Goal: Transaction & Acquisition: Book appointment/travel/reservation

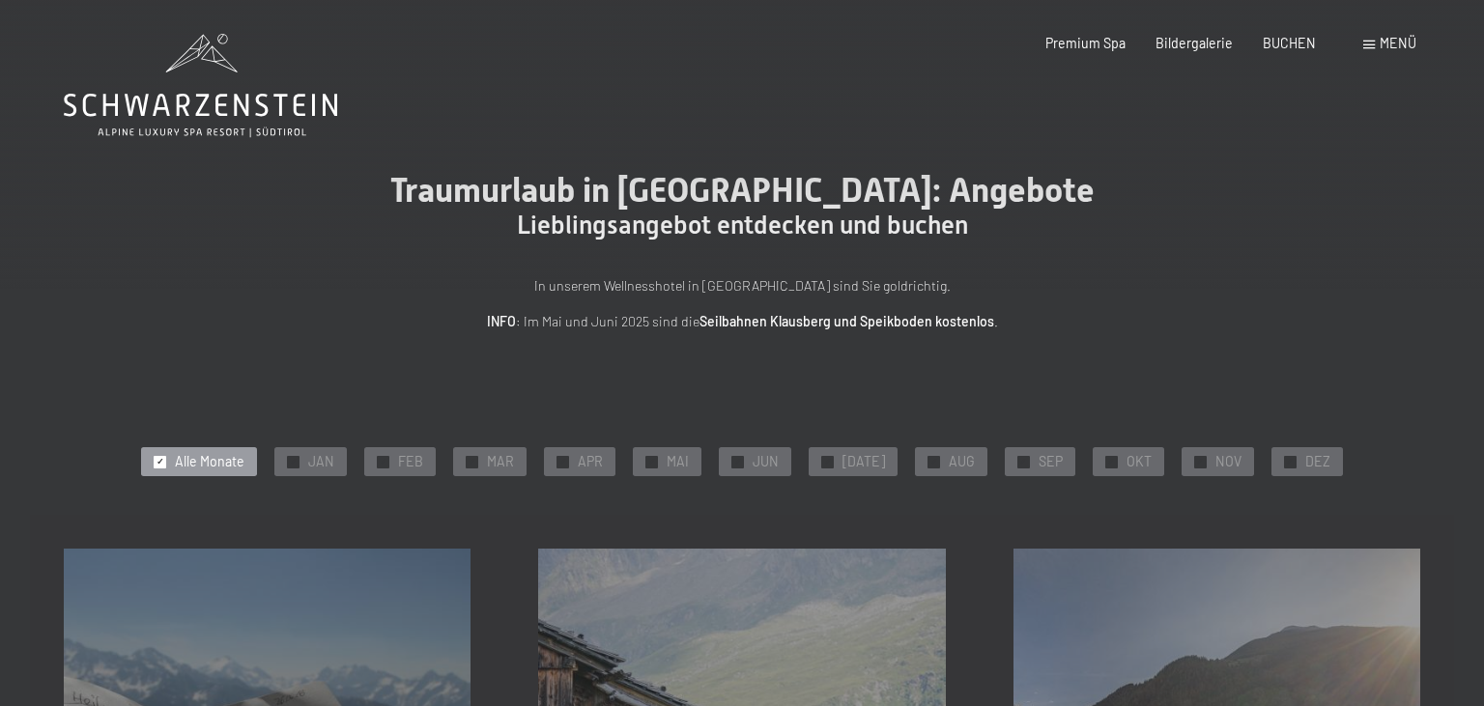
click at [1107, 459] on span "✓" at bounding box center [1111, 462] width 8 height 12
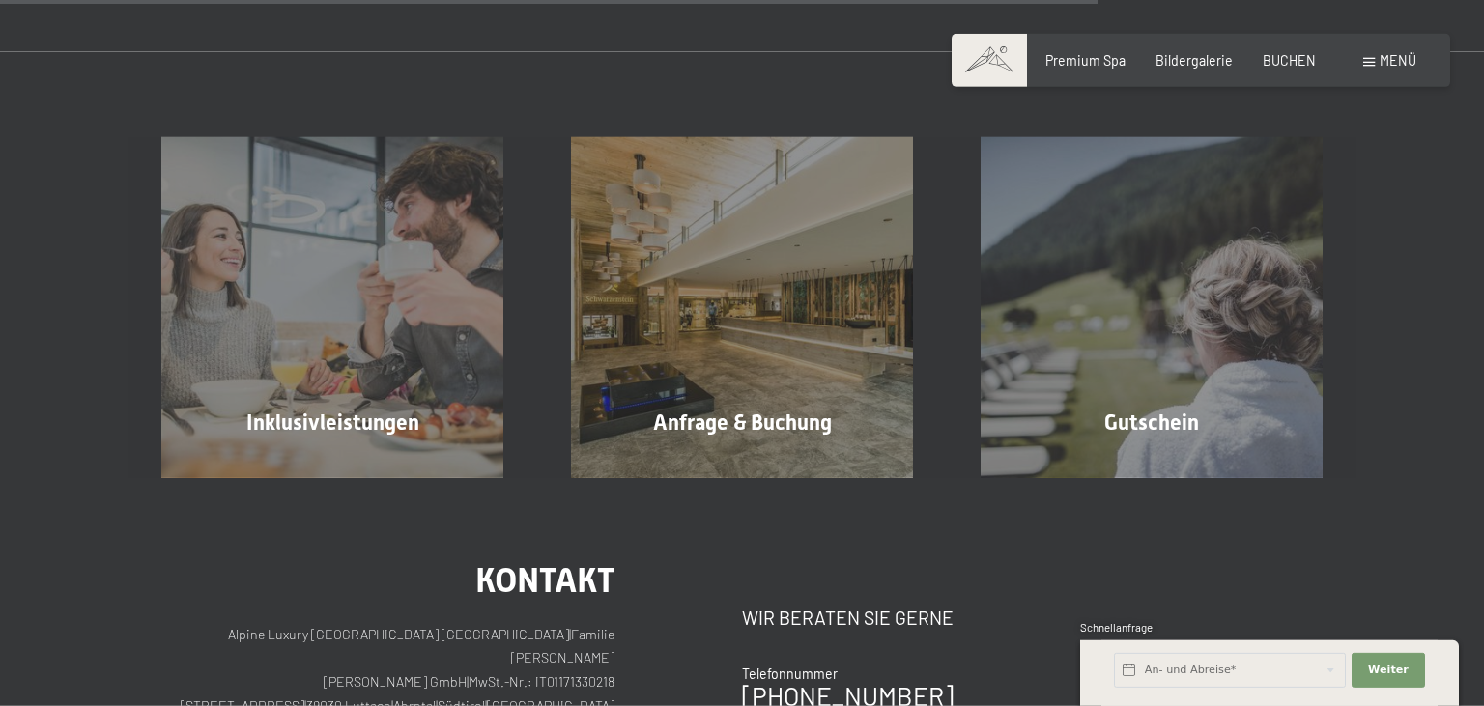
scroll to position [1530, 0]
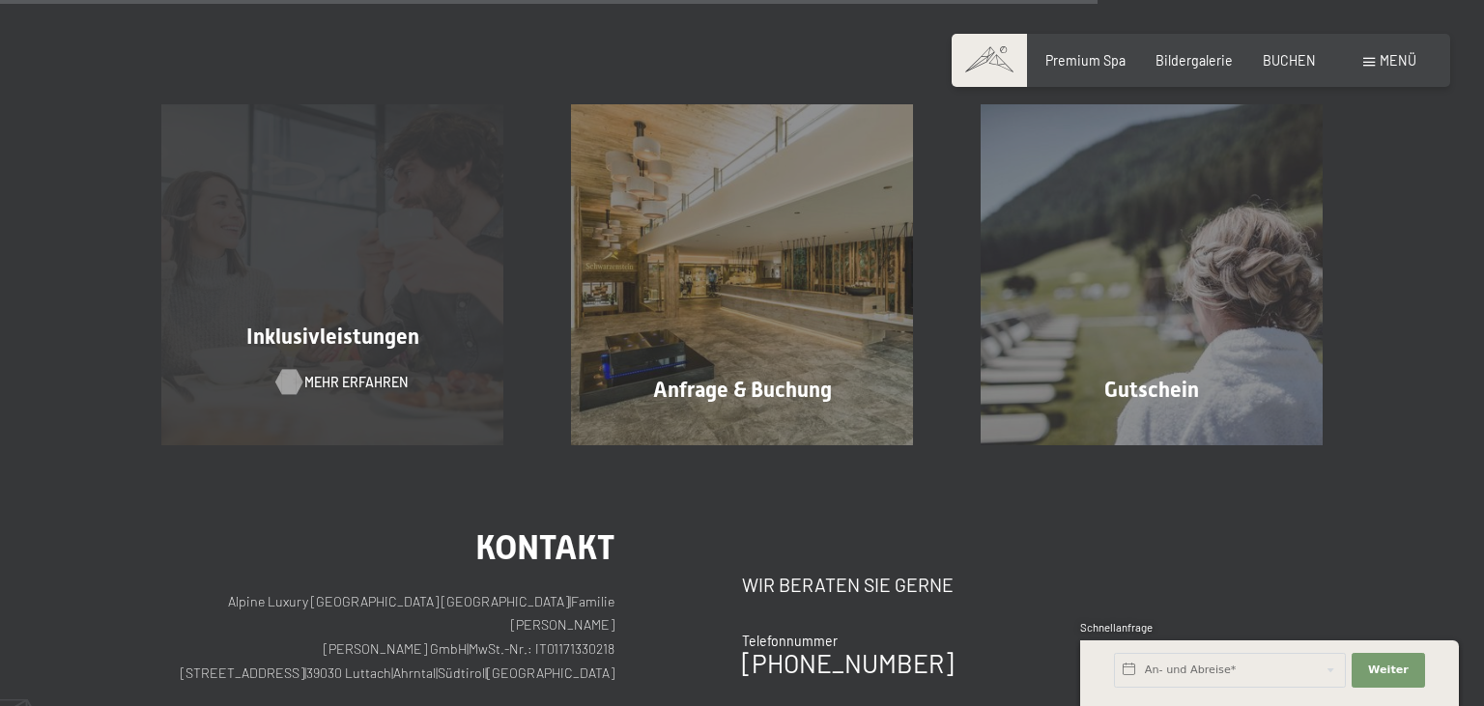
click at [292, 377] on div at bounding box center [289, 382] width 14 height 25
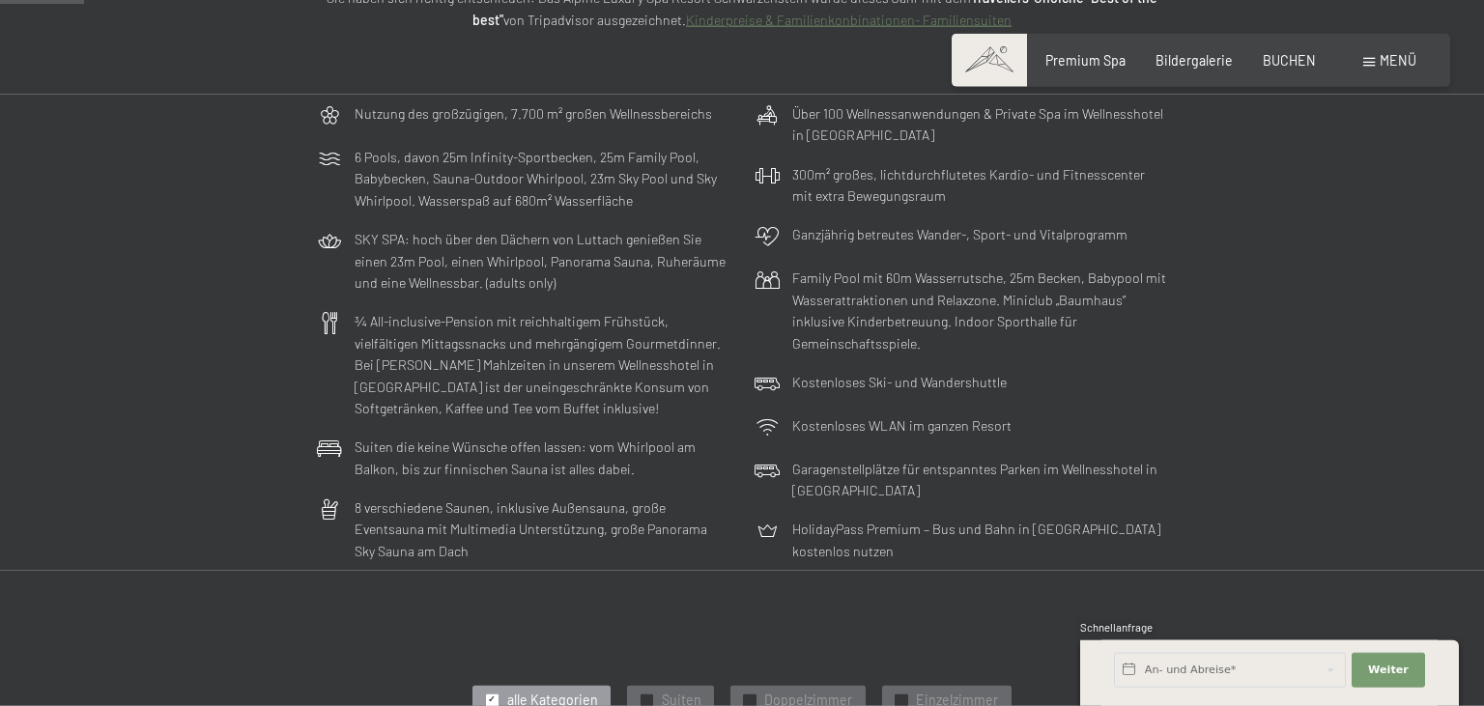
scroll to position [408, 0]
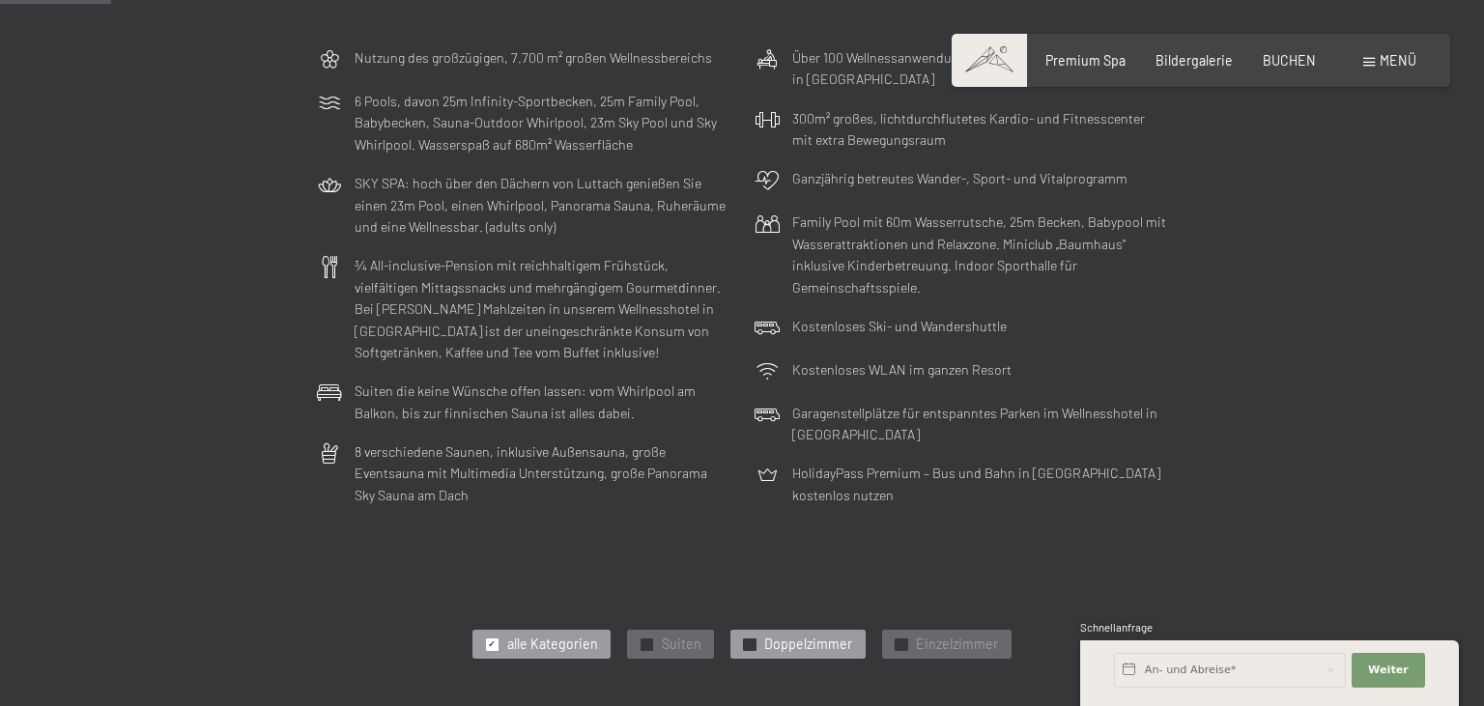
click at [751, 643] on span "✓" at bounding box center [750, 644] width 8 height 12
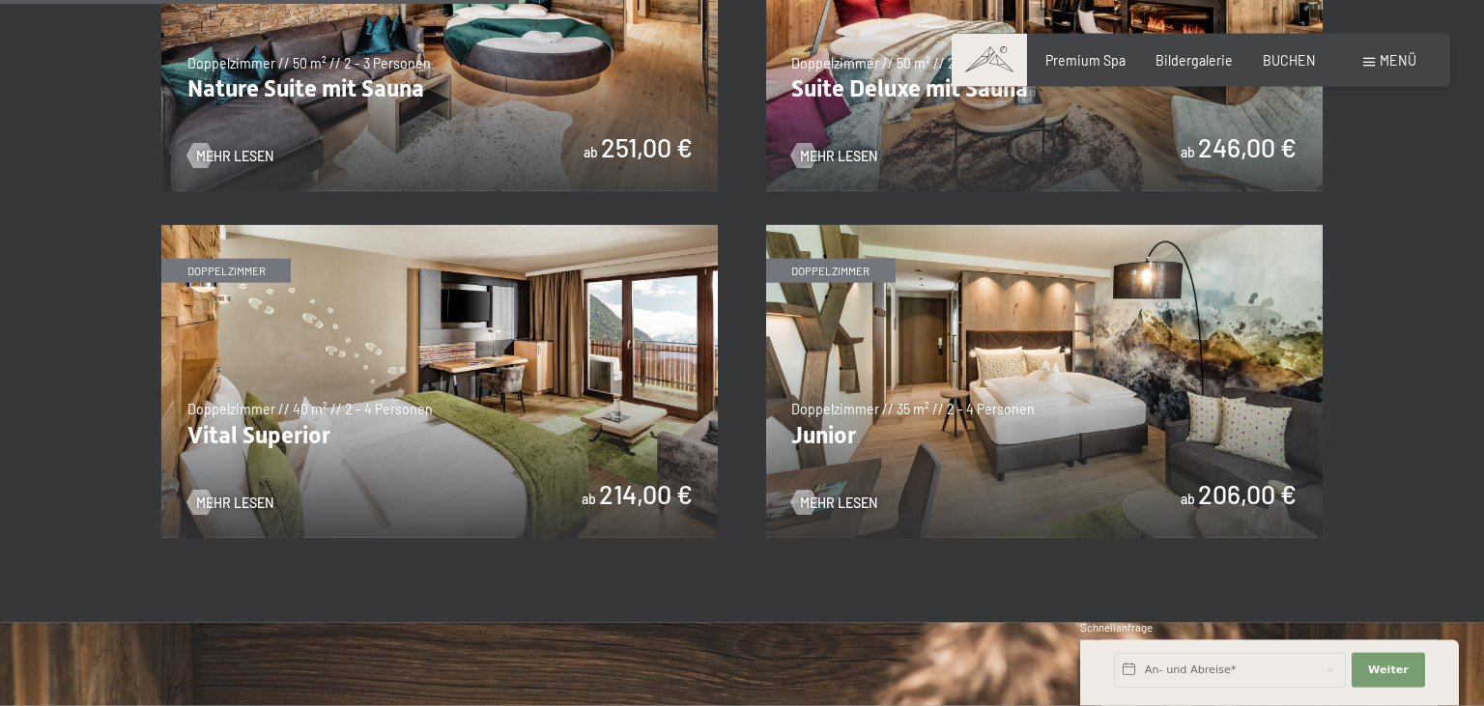
scroll to position [1325, 0]
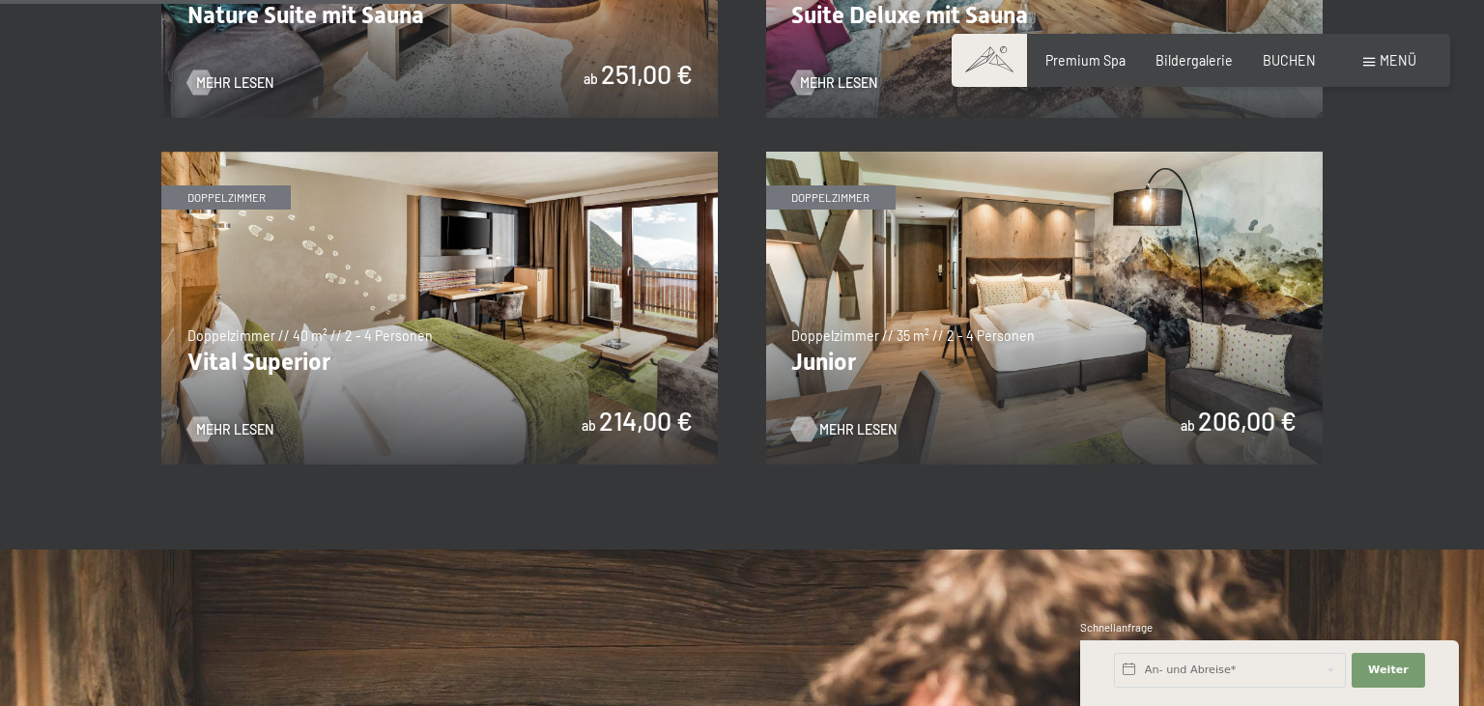
click at [833, 431] on span "Mehr Lesen" at bounding box center [857, 429] width 77 height 19
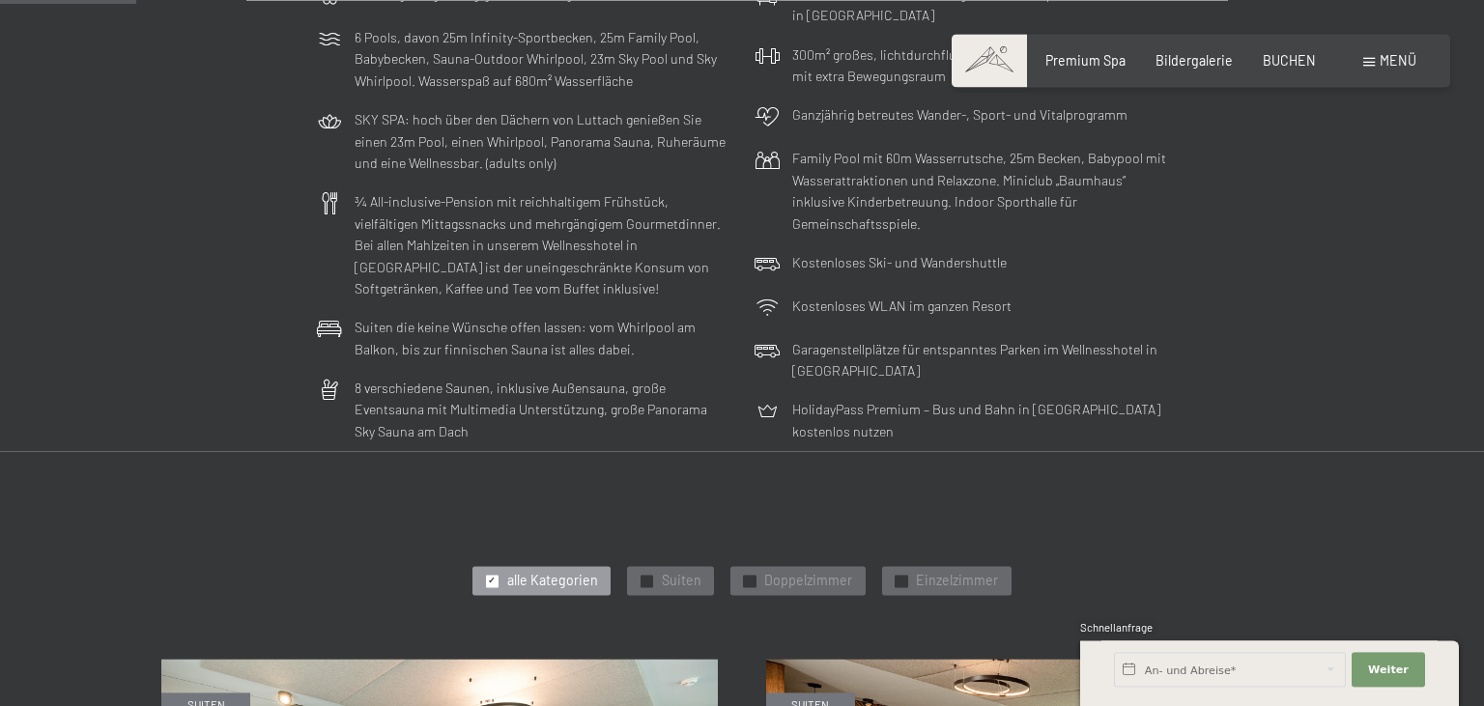
scroll to position [510, 0]
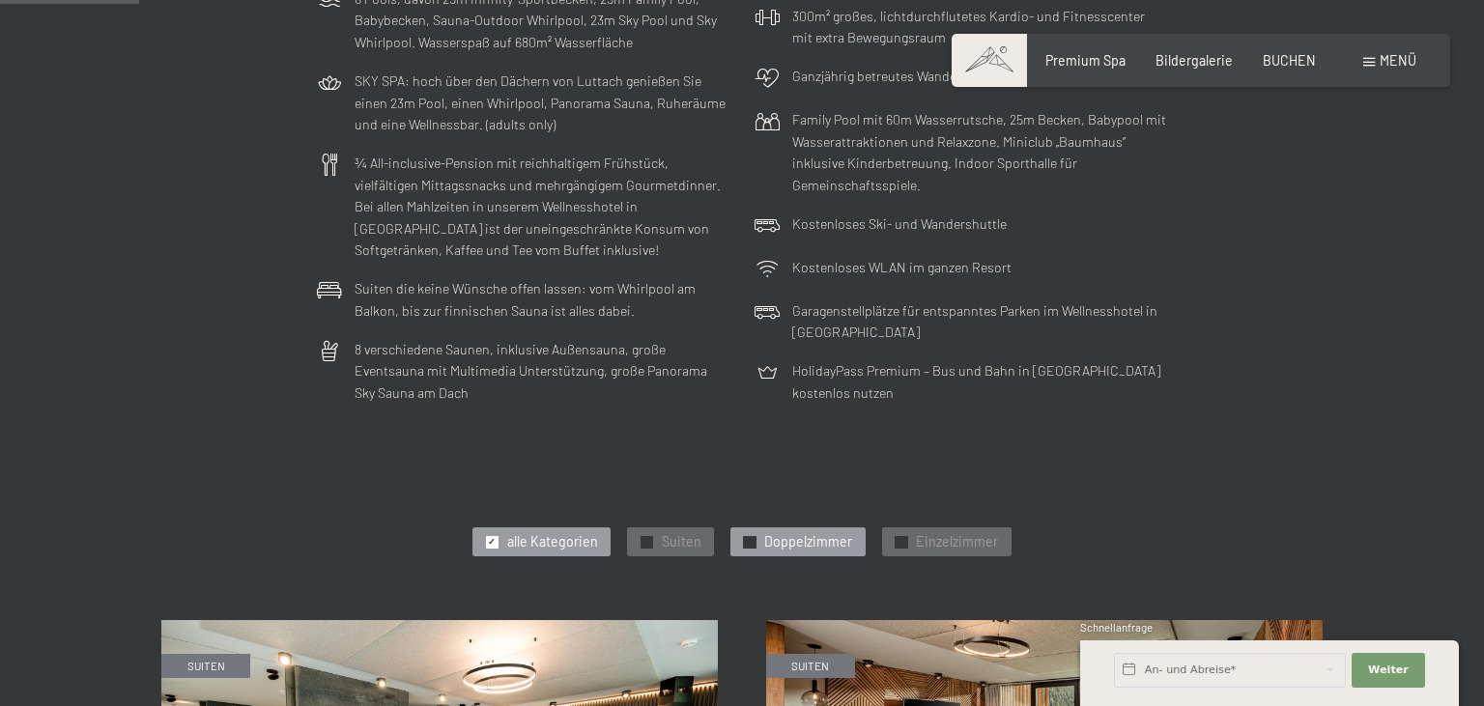
click at [748, 541] on span "✓" at bounding box center [750, 542] width 8 height 12
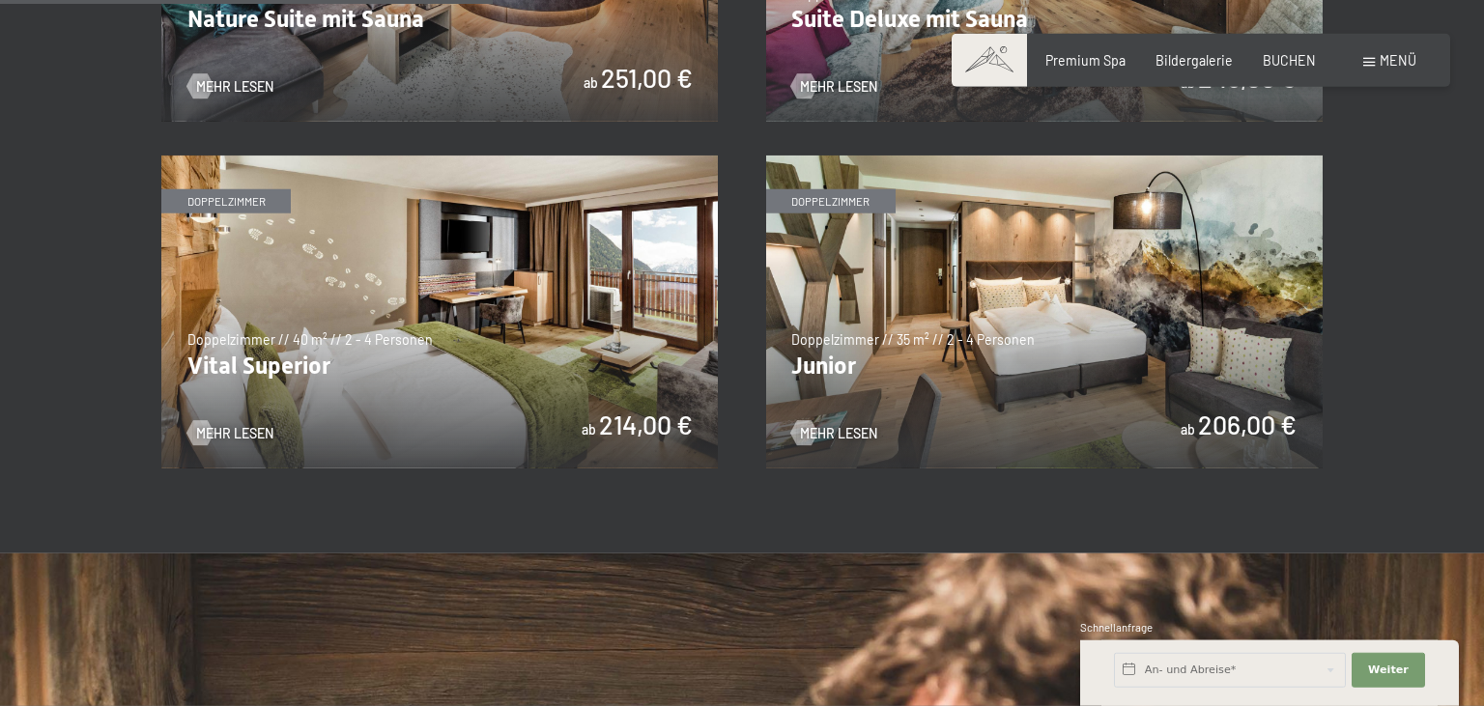
scroll to position [1325, 0]
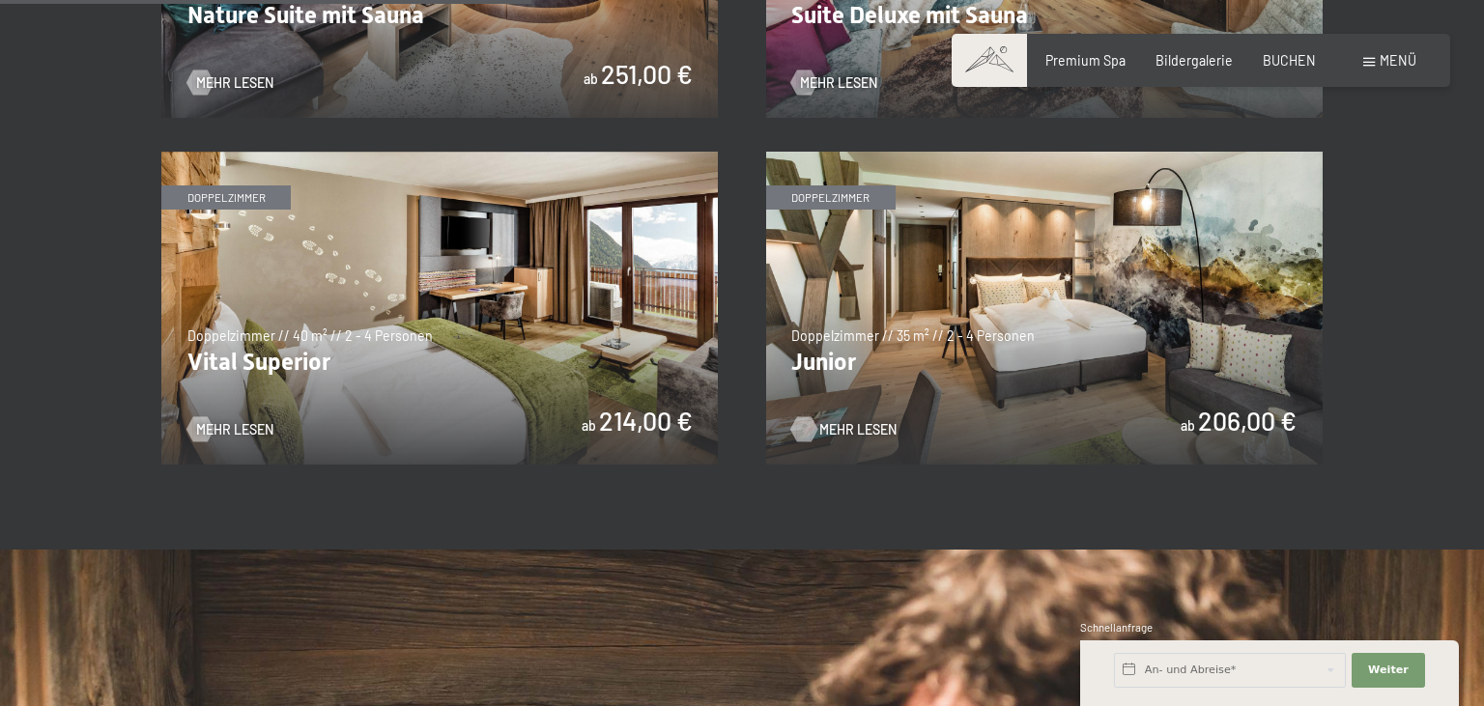
click at [849, 435] on span "Mehr Lesen" at bounding box center [857, 429] width 77 height 19
